Goal: Feedback & Contribution: Submit feedback/report problem

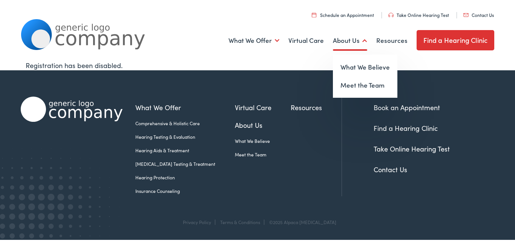
click at [463, 12] on link "Contact Us" at bounding box center [478, 15] width 31 height 6
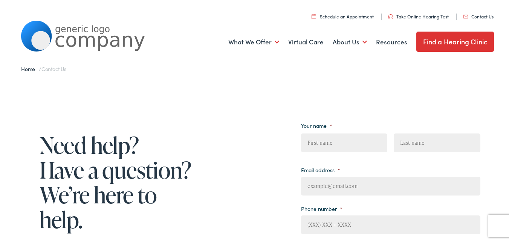
click at [463, 12] on link "Contact Us" at bounding box center [478, 15] width 31 height 6
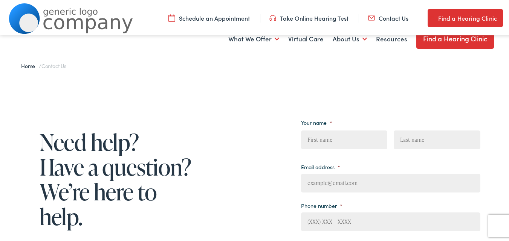
scroll to position [151, 0]
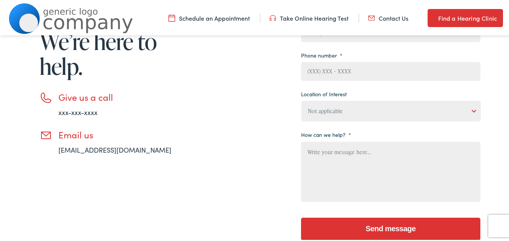
click at [327, 170] on textarea "How can we help? *" at bounding box center [390, 171] width 179 height 60
paste textarea "Beloved website owner, I’m [PERSON_NAME] from Web Design Algorithms, and I’ve b…"
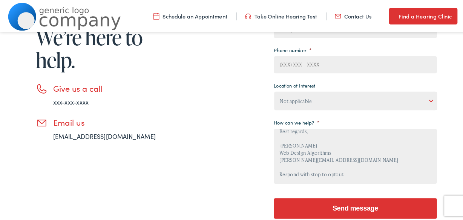
scroll to position [175, 0]
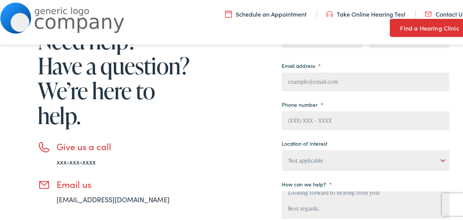
type textarea "Beloved website owner, I’m [PERSON_NAME] from Web Design Algorithms, and I’ve b…"
drag, startPoint x: 294, startPoint y: 83, endPoint x: 308, endPoint y: 89, distance: 15.0
click at [296, 83] on input "Email address *" at bounding box center [365, 80] width 168 height 19
type input "[PERSON_NAME][EMAIL_ADDRESS][DOMAIN_NAME]"
type input "[PERSON_NAME]"
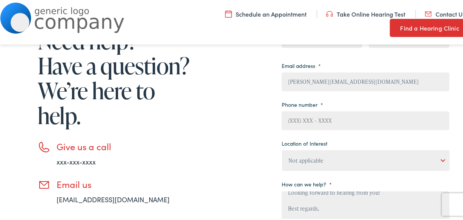
type input "[GEOGRAPHIC_DATA]"
type input "[PHONE_NUMBER]"
click at [327, 152] on select "Not applicable [PERSON_NAME] [MEDICAL_DATA], Seguin Estes [MEDICAL_DATA], San […" at bounding box center [366, 159] width 168 height 21
select select "[PERSON_NAME] Hearing, [GEOGRAPHIC_DATA]"
click at [282, 149] on select "Not applicable [PERSON_NAME] [MEDICAL_DATA], Seguin Estes [MEDICAL_DATA], San […" at bounding box center [366, 159] width 168 height 21
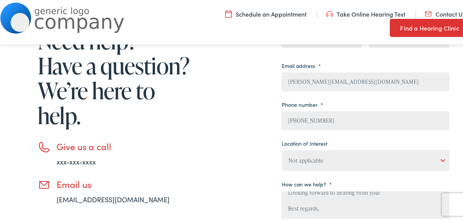
scroll to position [196, 0]
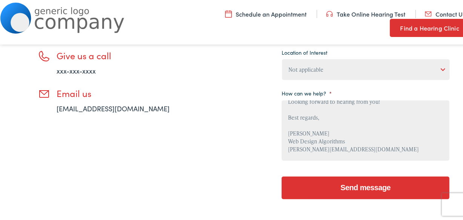
click at [312, 143] on textarea "Beloved website owner, I’m [PERSON_NAME] from Web Design Algorithms, and I’ve b…" at bounding box center [365, 129] width 168 height 60
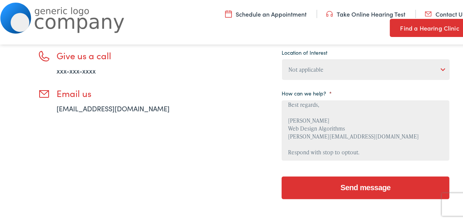
scroll to position [189, 0]
click at [349, 187] on input "Send message" at bounding box center [365, 186] width 168 height 23
